Goal: Transaction & Acquisition: Book appointment/travel/reservation

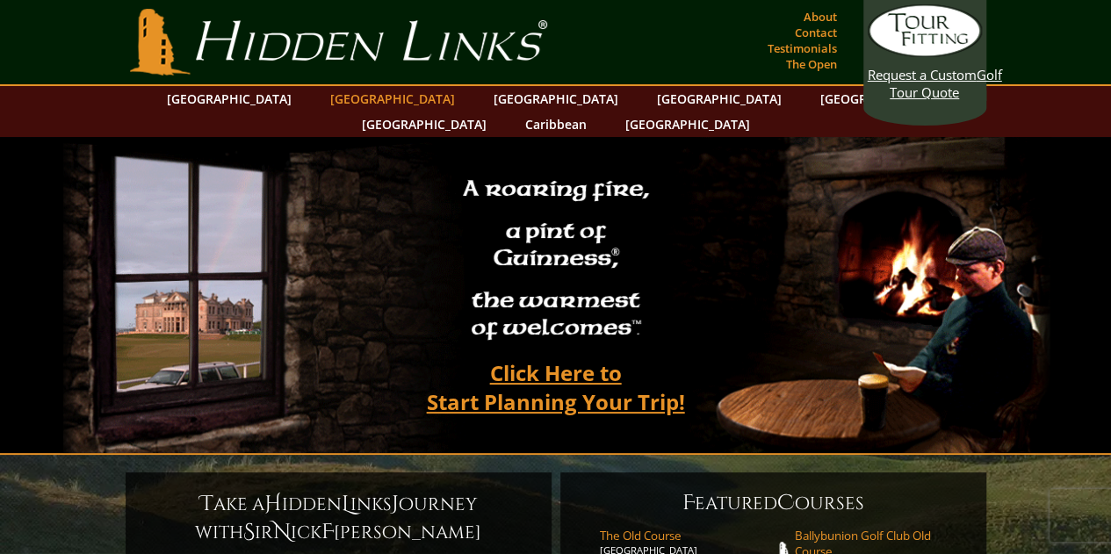
click at [357, 99] on link "[GEOGRAPHIC_DATA]" at bounding box center [392, 98] width 142 height 25
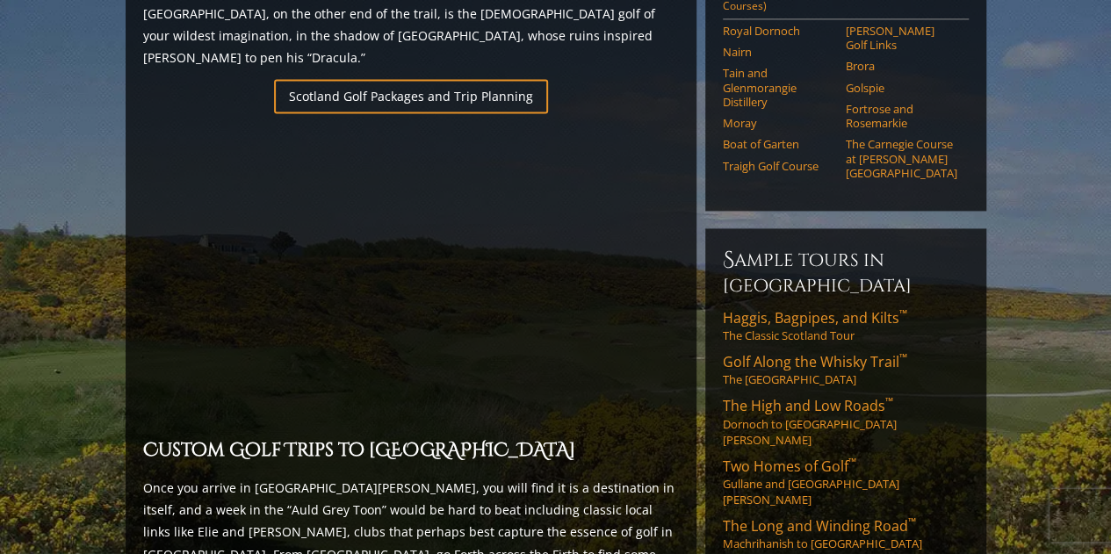
scroll to position [1180, 0]
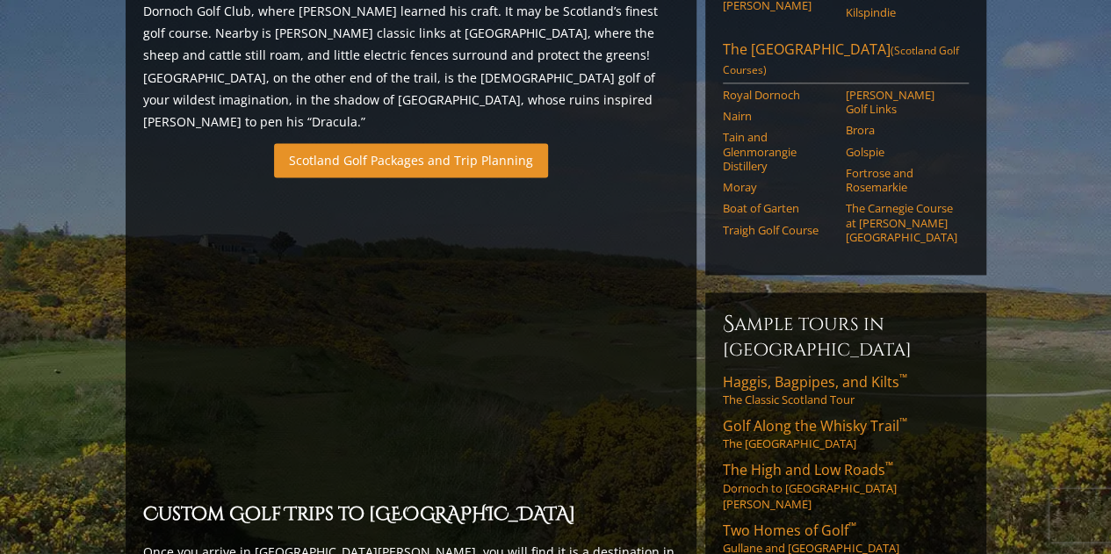
click at [483, 143] on link "Scotland Golf Packages and Trip Planning" at bounding box center [411, 160] width 274 height 34
